Goal: Navigation & Orientation: Find specific page/section

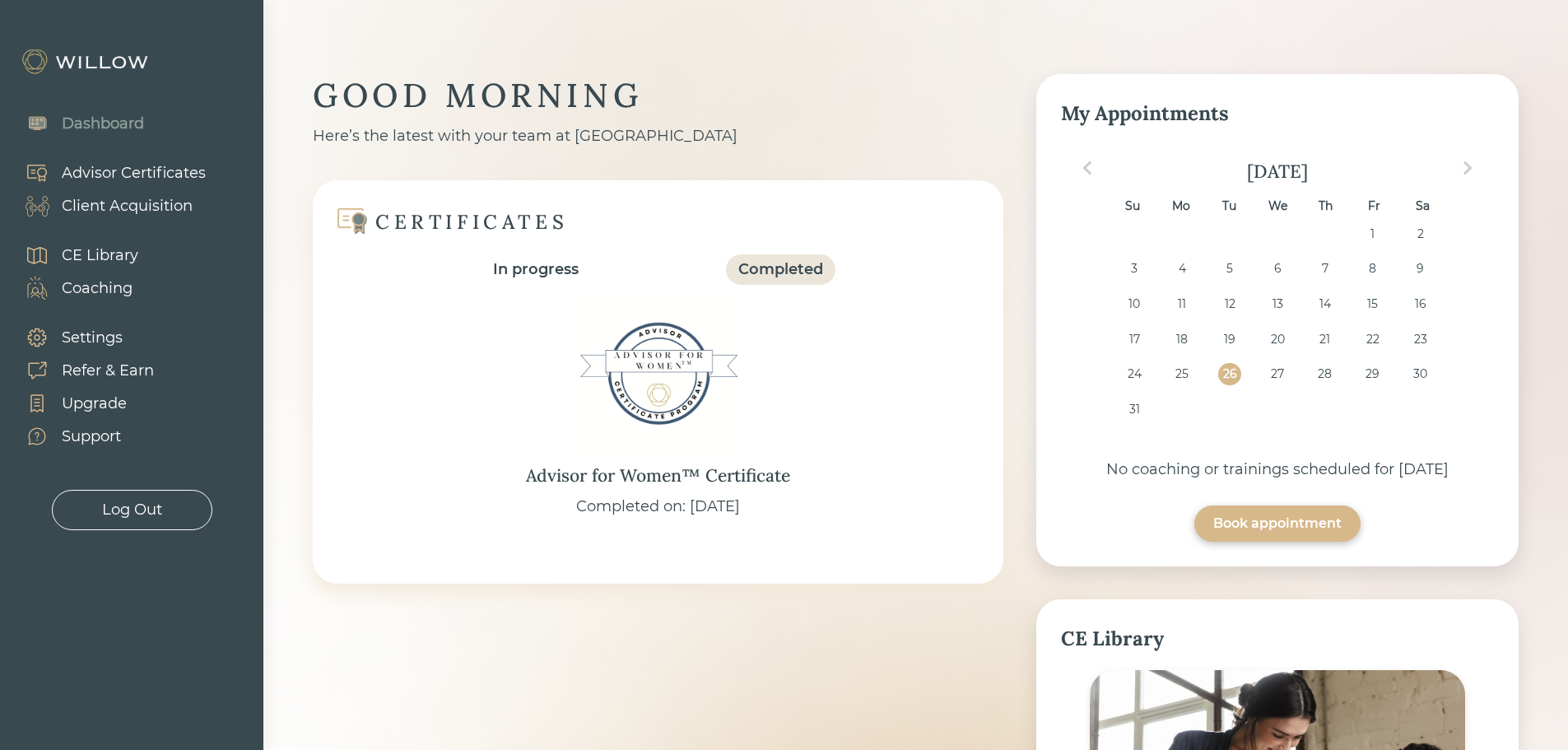
click at [134, 256] on div "CE Library" at bounding box center [100, 256] width 77 height 22
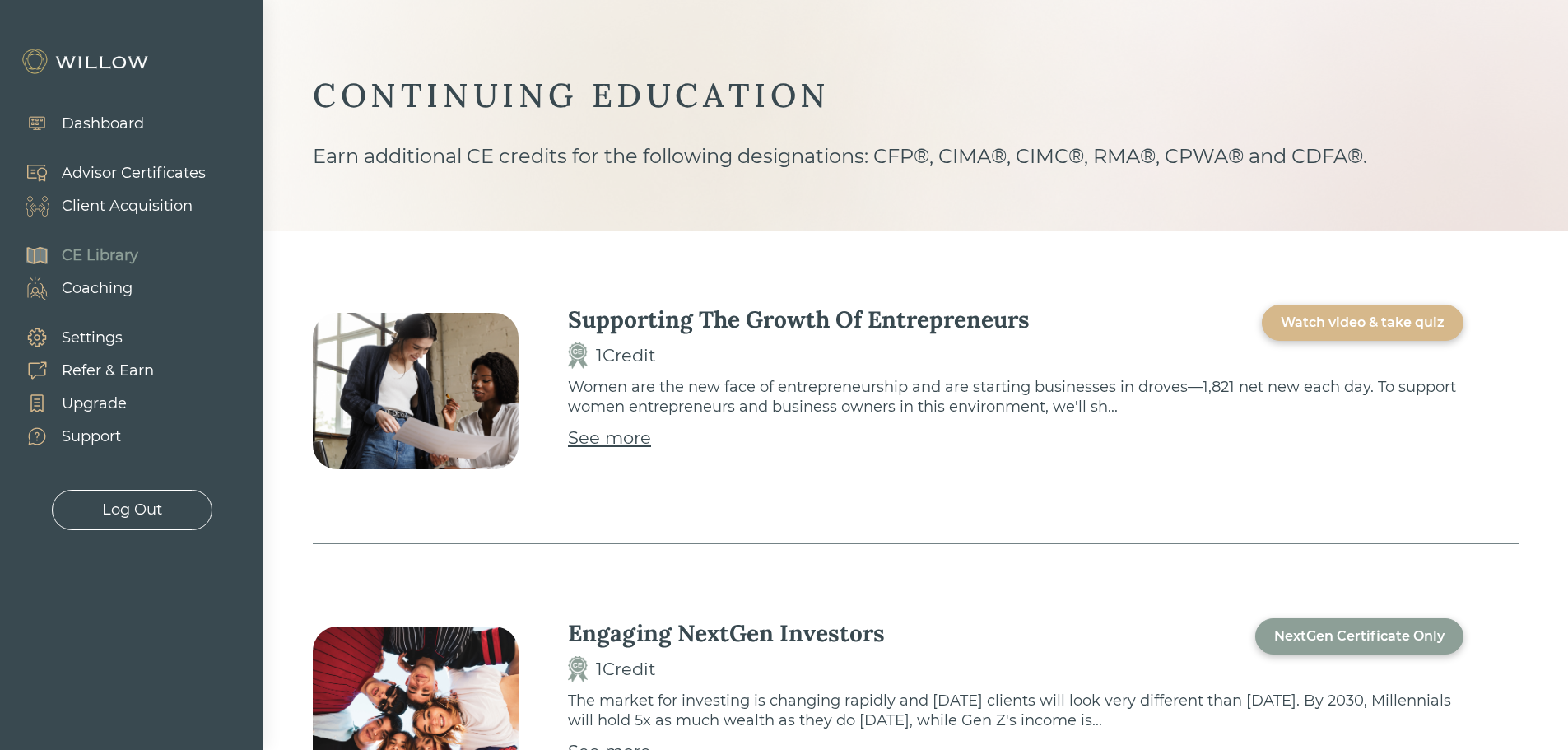
click at [108, 170] on div "Advisor Certificates" at bounding box center [133, 173] width 144 height 22
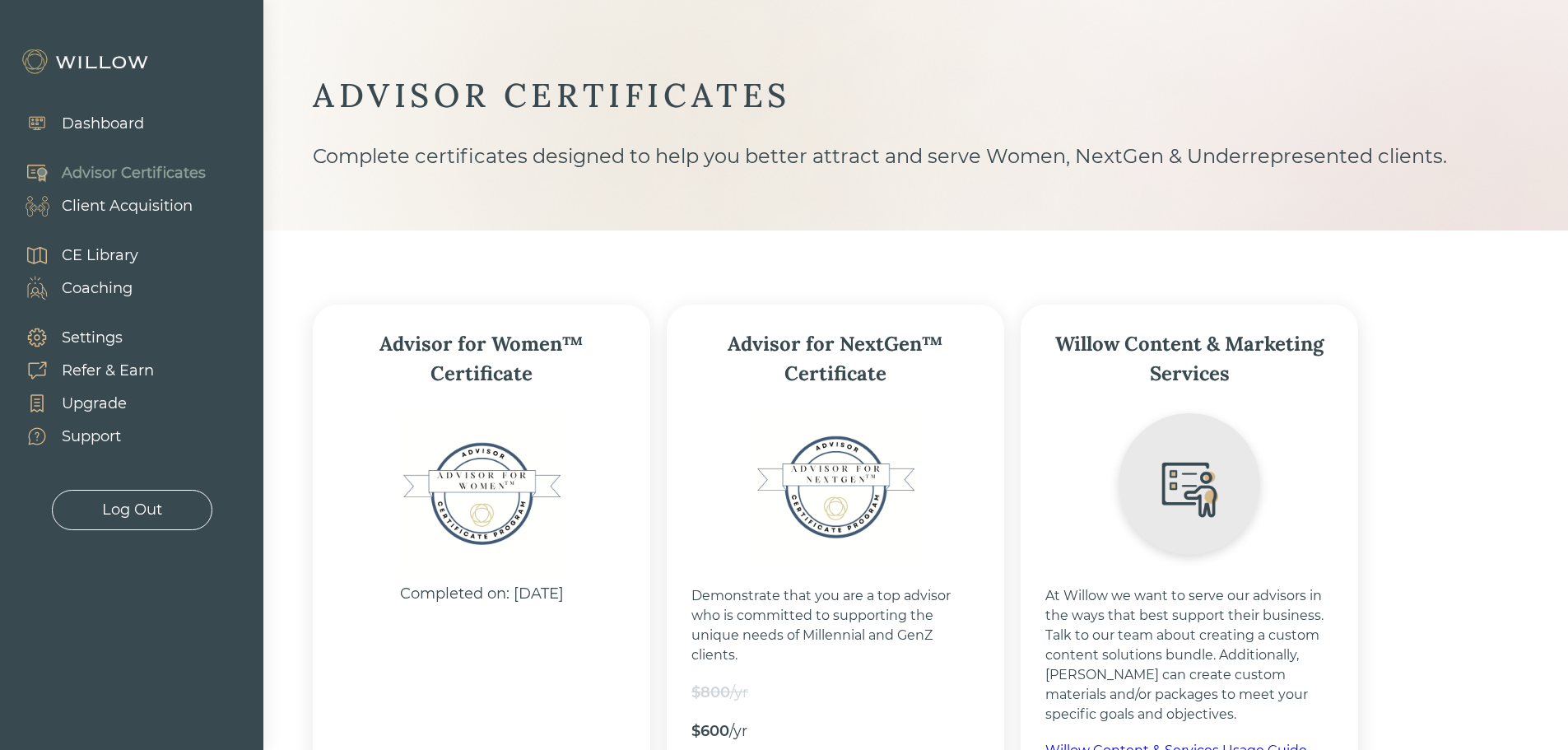
click at [113, 209] on div "Client Acquisition" at bounding box center [127, 206] width 131 height 22
